Goal: Information Seeking & Learning: Learn about a topic

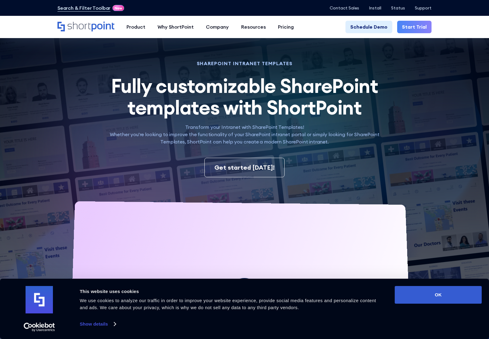
scroll to position [61, 0]
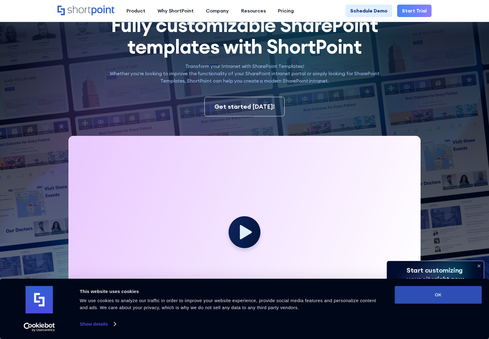
drag, startPoint x: 444, startPoint y: 294, endPoint x: 443, endPoint y: 291, distance: 3.7
click at [444, 294] on button "OK" at bounding box center [438, 295] width 87 height 18
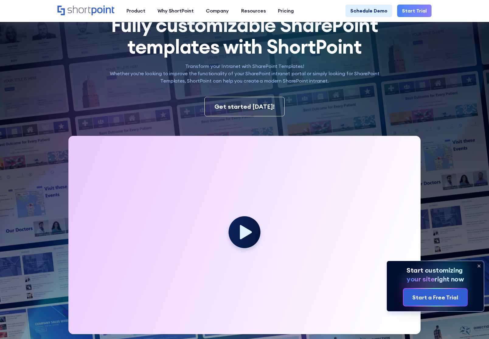
scroll to position [0, 0]
click at [479, 264] on icon at bounding box center [479, 266] width 10 height 10
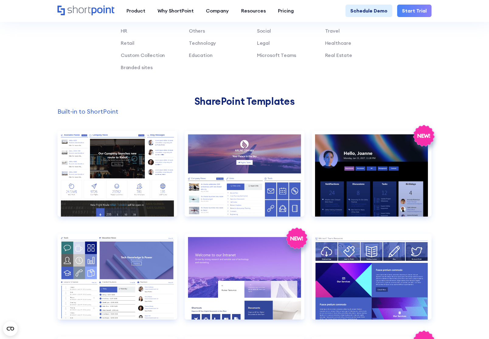
scroll to position [365, 0]
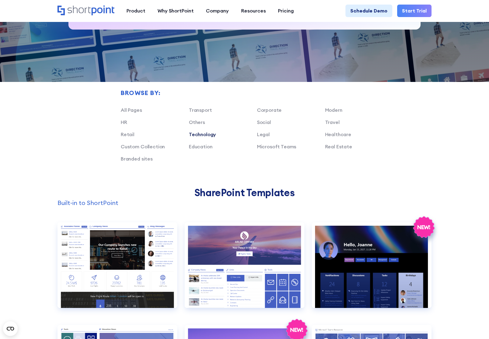
click at [209, 137] on link "Technology" at bounding box center [202, 134] width 27 height 6
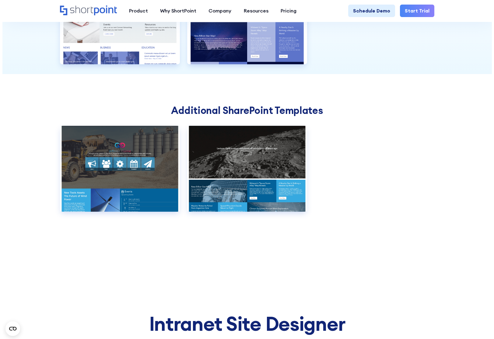
scroll to position [487, 0]
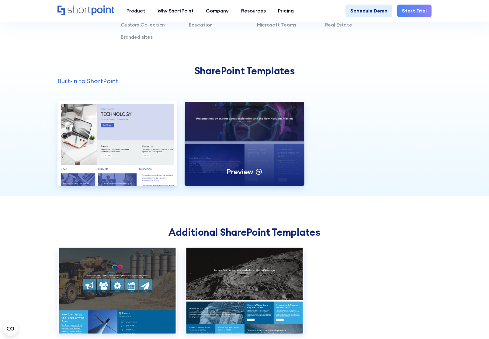
click at [247, 151] on div "Preview" at bounding box center [245, 142] width 120 height 85
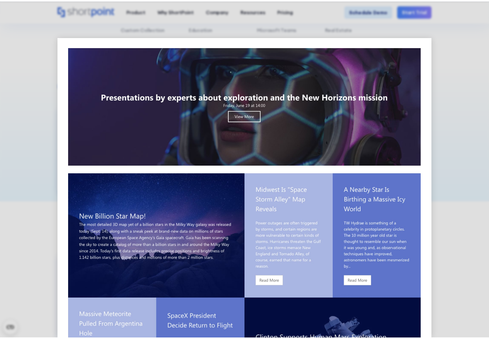
scroll to position [0, 0]
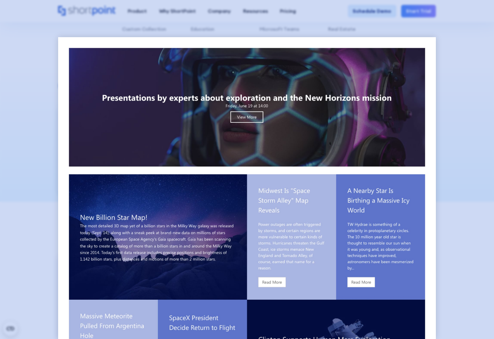
click at [449, 77] on div at bounding box center [247, 169] width 494 height 339
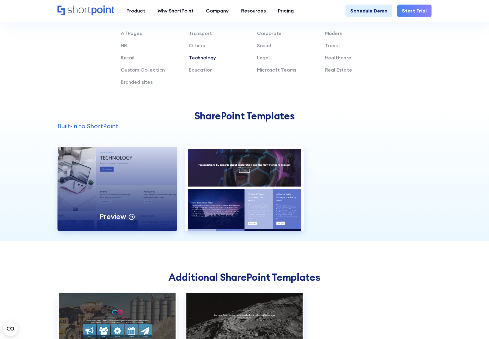
scroll to position [365, 0]
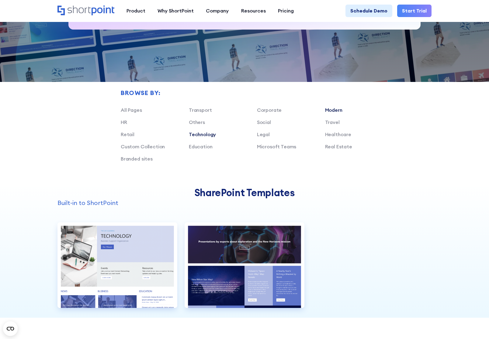
click at [335, 113] on link "Modern" at bounding box center [333, 110] width 17 height 6
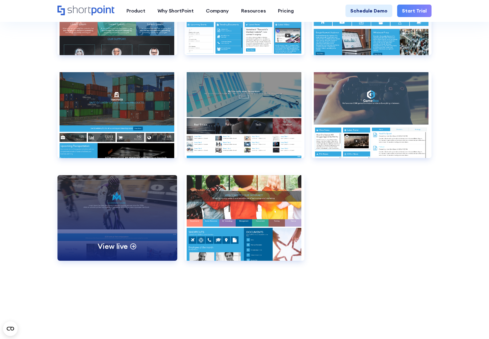
scroll to position [578, 0]
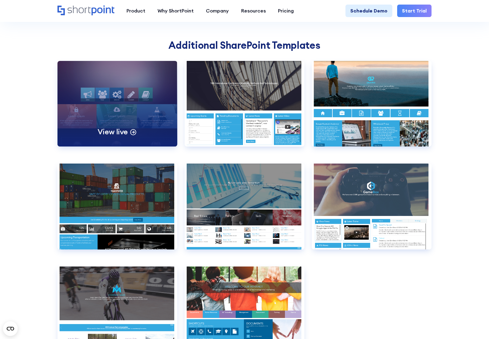
click at [123, 136] on p "View live" at bounding box center [113, 131] width 30 height 9
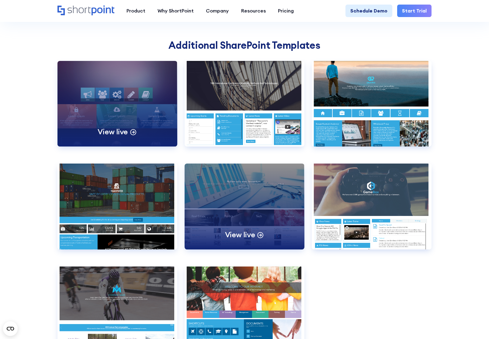
scroll to position [426, 0]
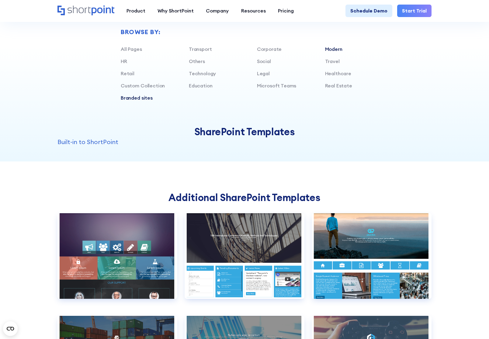
click at [138, 101] on link "Branded sites" at bounding box center [137, 98] width 32 height 6
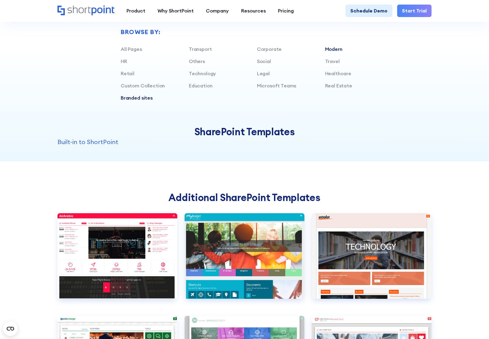
click at [335, 52] on link "Modern" at bounding box center [333, 49] width 17 height 6
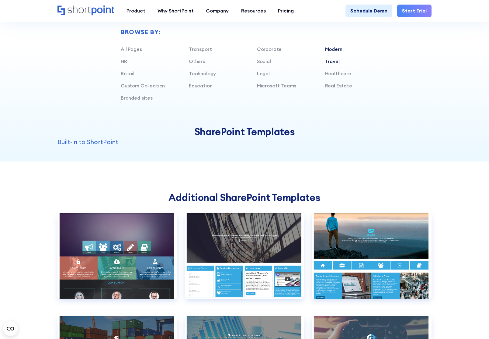
click at [334, 64] on link "Travel" at bounding box center [332, 61] width 15 height 6
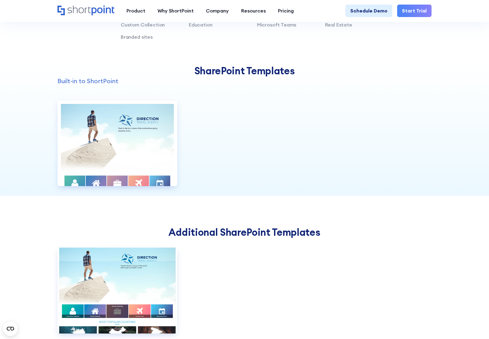
scroll to position [395, 0]
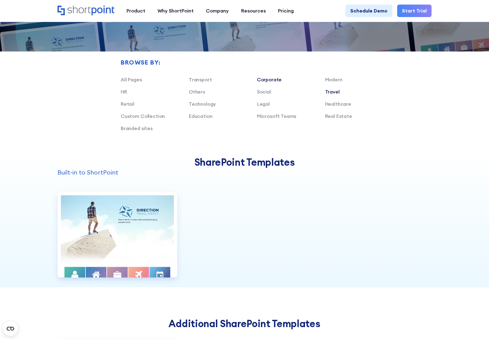
click at [267, 82] on link "Corporate" at bounding box center [269, 79] width 25 height 6
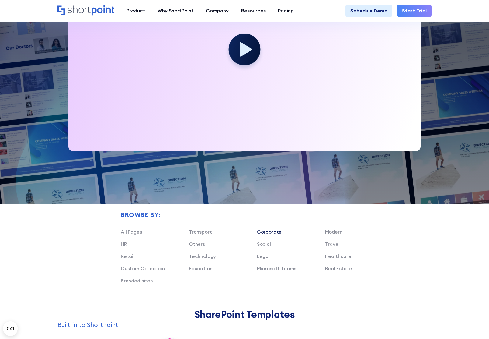
scroll to position [304, 0]
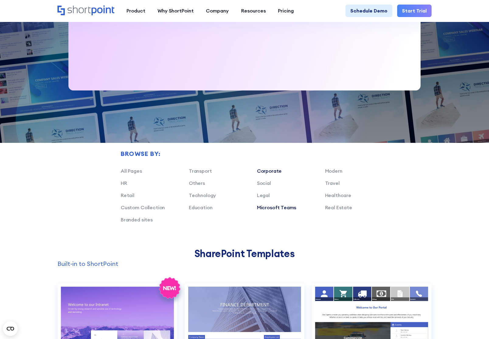
click at [267, 210] on link "Microsoft Teams" at bounding box center [277, 207] width 40 height 6
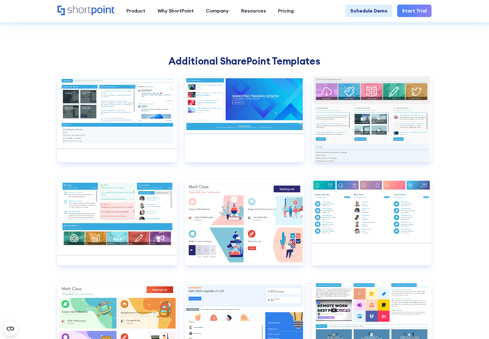
scroll to position [578, 0]
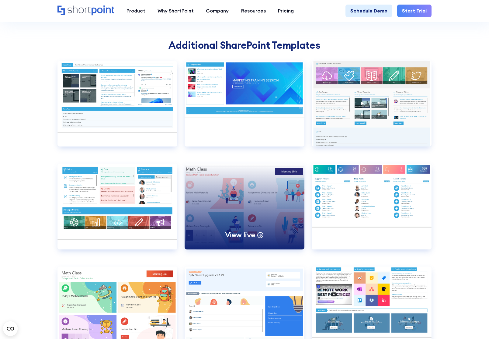
click at [242, 239] on p "View live" at bounding box center [240, 234] width 30 height 9
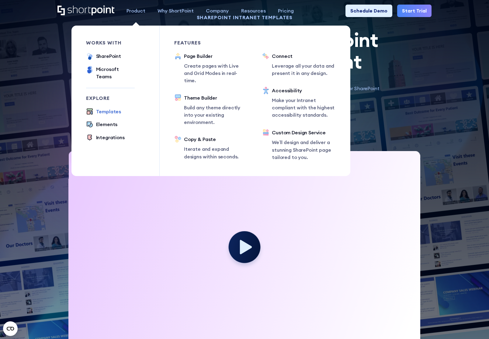
scroll to position [0, 0]
